Goal: Find specific page/section

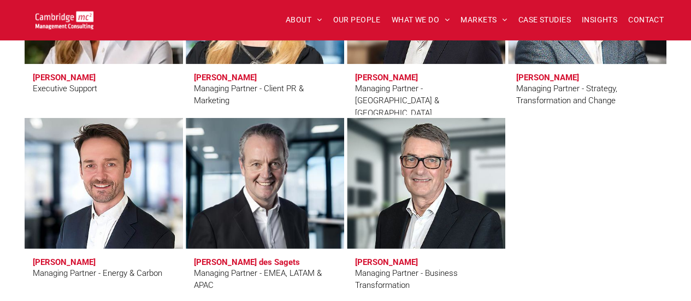
scroll to position [820, 0]
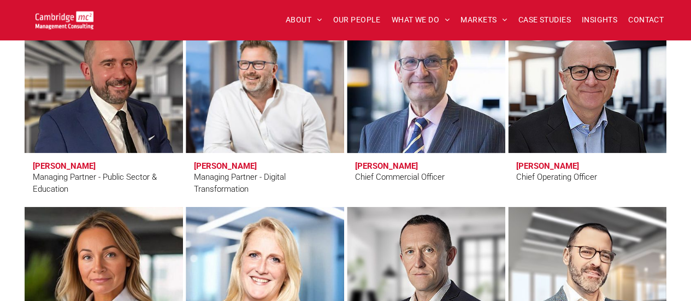
click at [400, 165] on h3 "Stuart Curzon" at bounding box center [386, 166] width 63 height 10
click at [392, 163] on h3 "Stuart Curzon" at bounding box center [386, 166] width 63 height 10
click at [409, 109] on link at bounding box center [426, 87] width 168 height 139
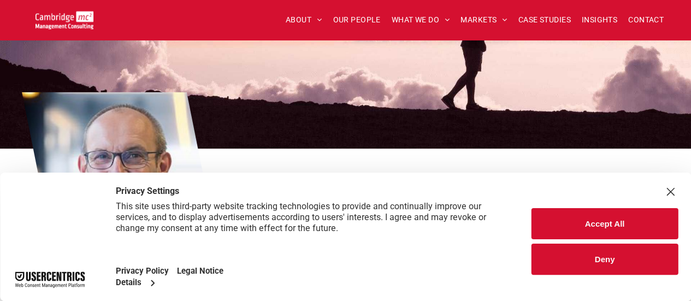
scroll to position [164, 0]
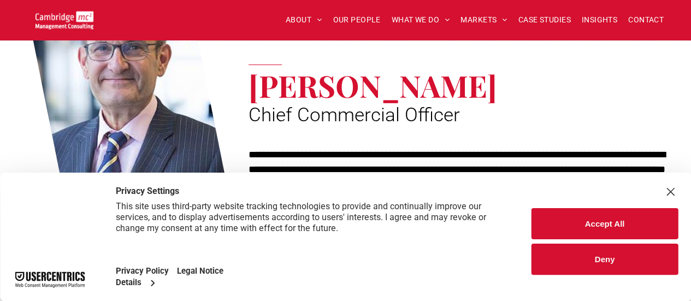
click at [586, 221] on button "Accept All" at bounding box center [605, 223] width 146 height 31
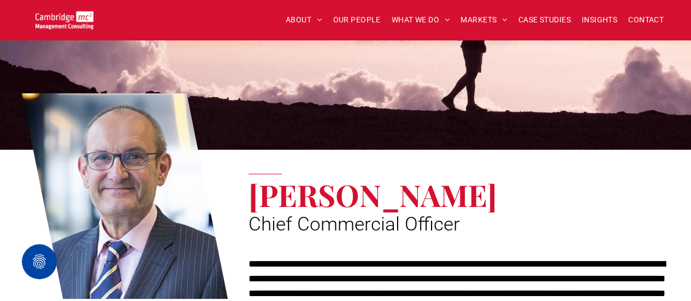
scroll to position [55, 0]
